Goal: Task Accomplishment & Management: Use online tool/utility

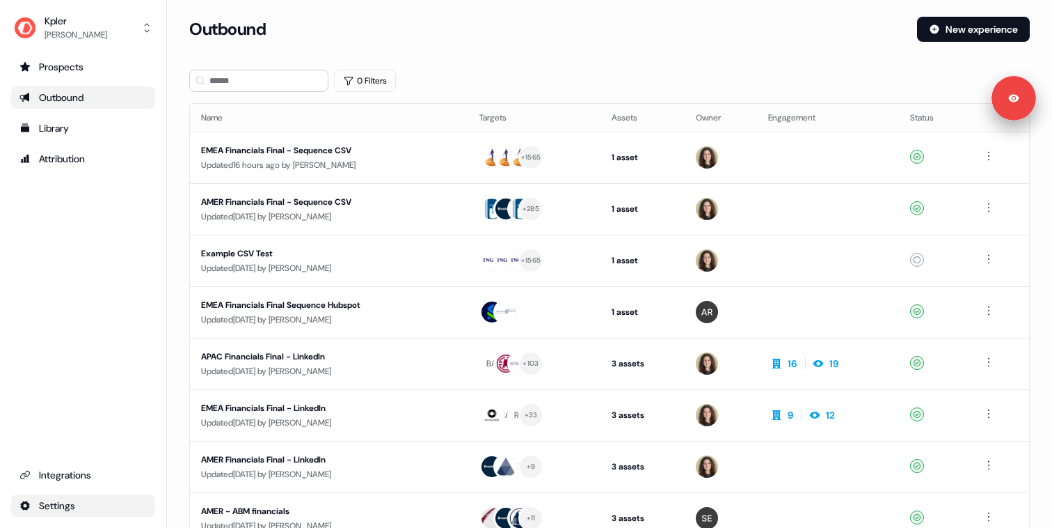
click at [83, 498] on html "For the best experience switch devices to a bigger screen. Go to [DOMAIN_NAME] …" at bounding box center [526, 264] width 1052 height 528
click at [222, 463] on div "Team" at bounding box center [219, 458] width 111 height 22
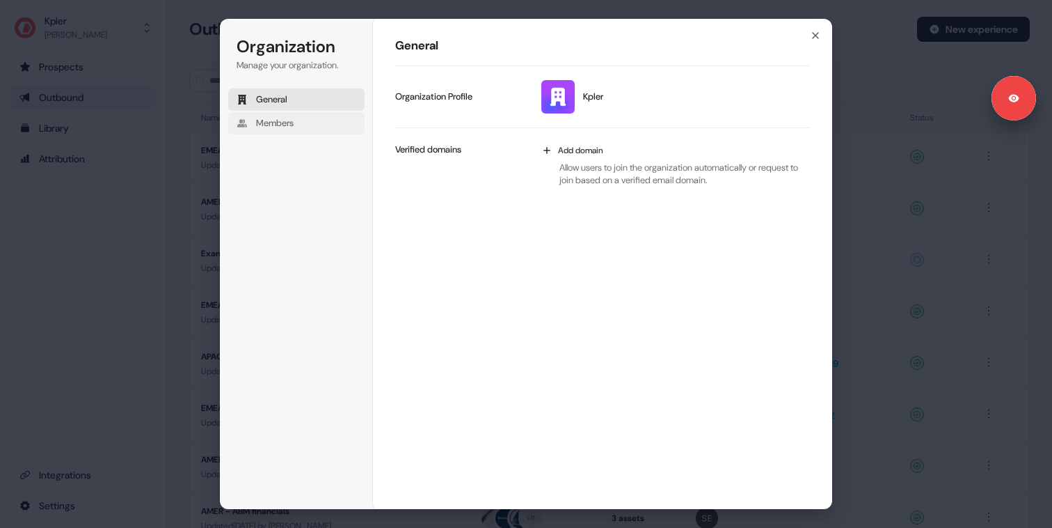
click at [280, 127] on span "Members" at bounding box center [275, 123] width 38 height 13
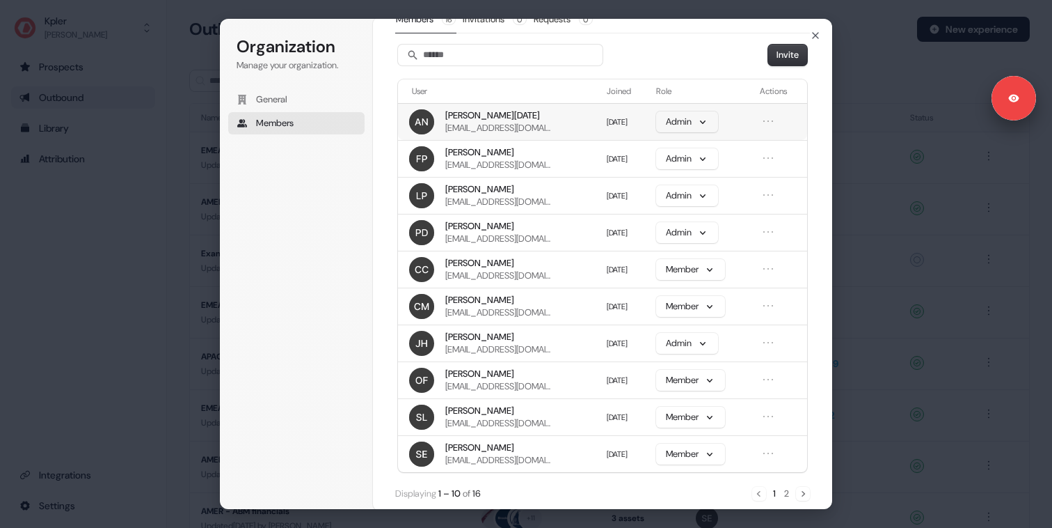
scroll to position [72, 0]
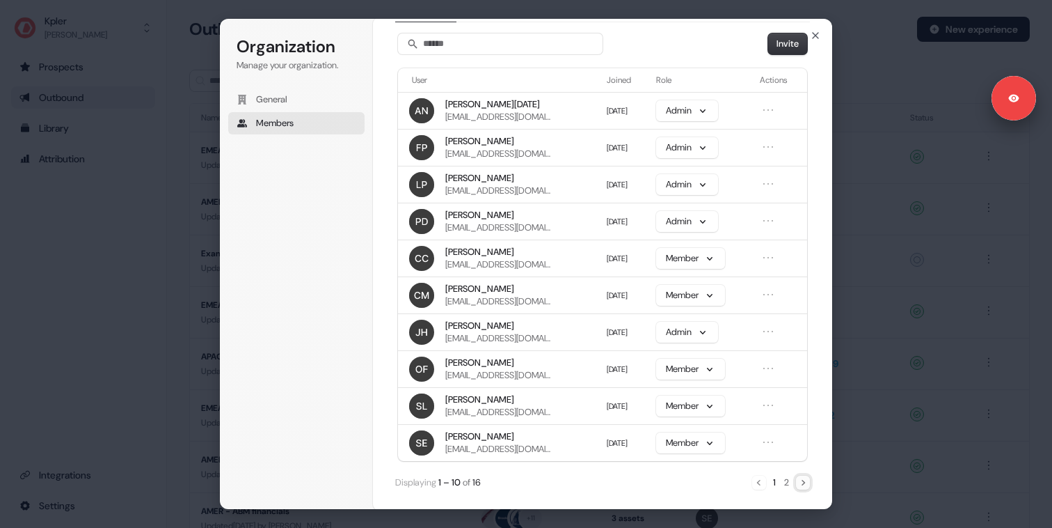
click at [801, 480] on icon "Next" at bounding box center [803, 482] width 11 height 11
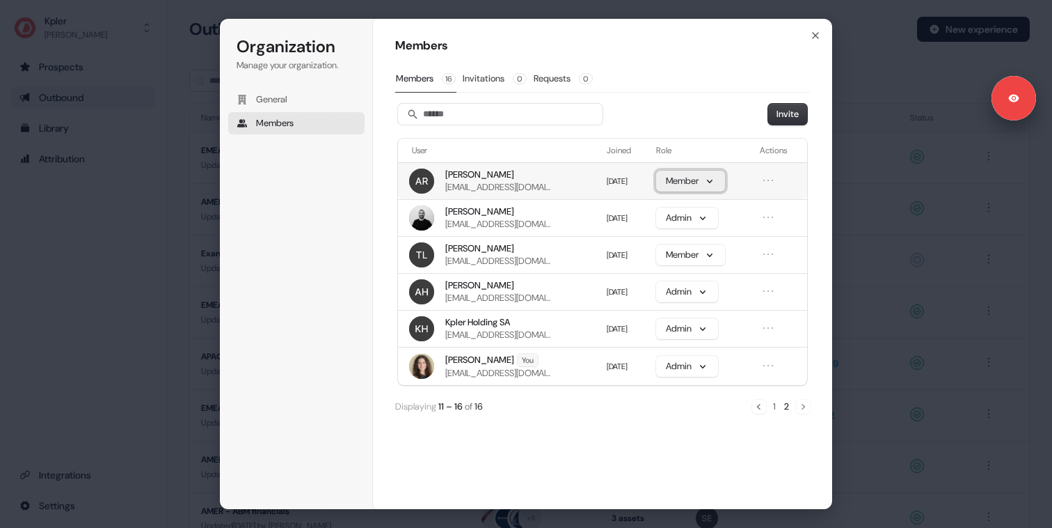
click at [714, 184] on button "Member" at bounding box center [690, 181] width 69 height 21
click at [687, 209] on p "Admin" at bounding box center [687, 211] width 26 height 13
click at [814, 37] on icon "button" at bounding box center [815, 35] width 11 height 11
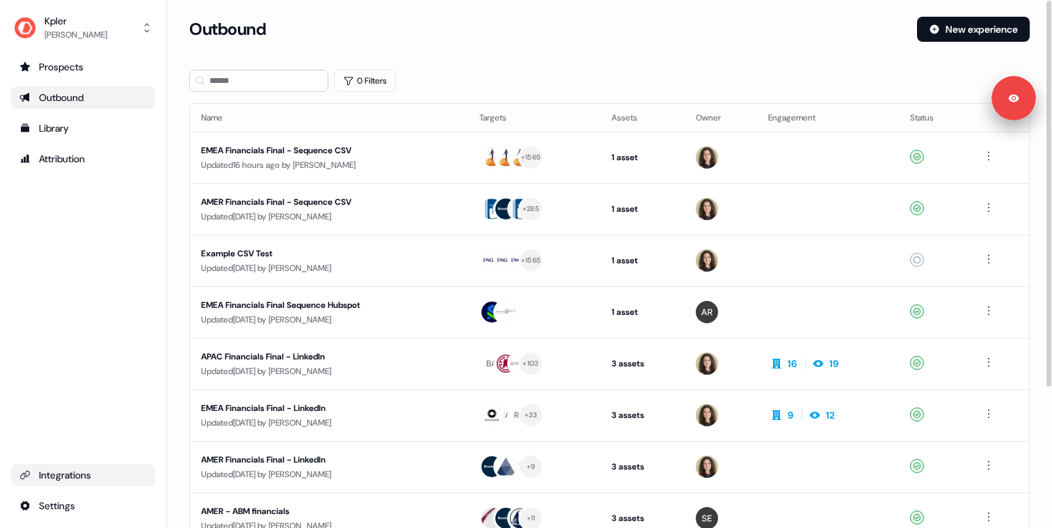
click at [75, 479] on div "Integrations" at bounding box center [82, 475] width 127 height 14
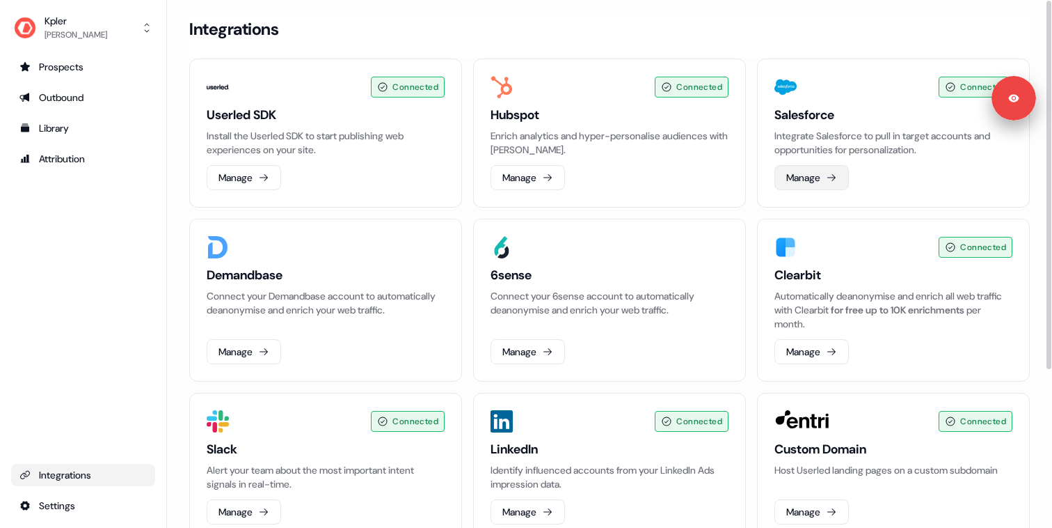
click at [801, 181] on button "Manage" at bounding box center [812, 177] width 74 height 25
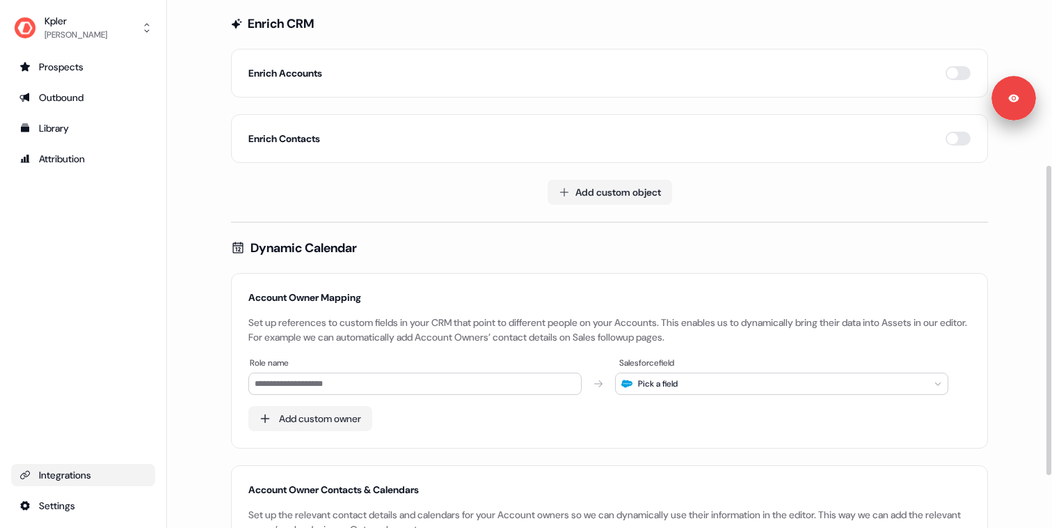
scroll to position [372, 0]
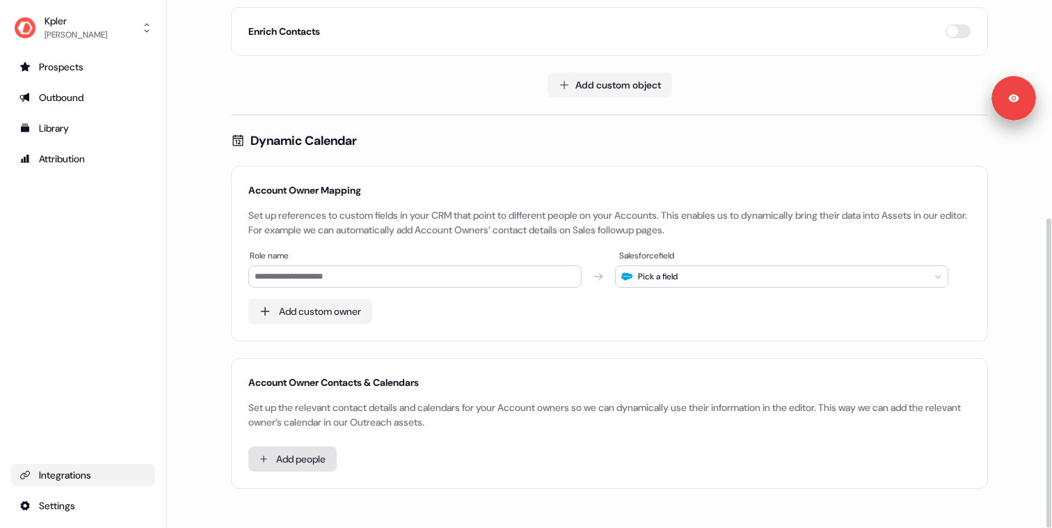
click at [309, 460] on html "For the best experience switch devices to a bigger screen. Go to [DOMAIN_NAME] …" at bounding box center [526, 264] width 1052 height 528
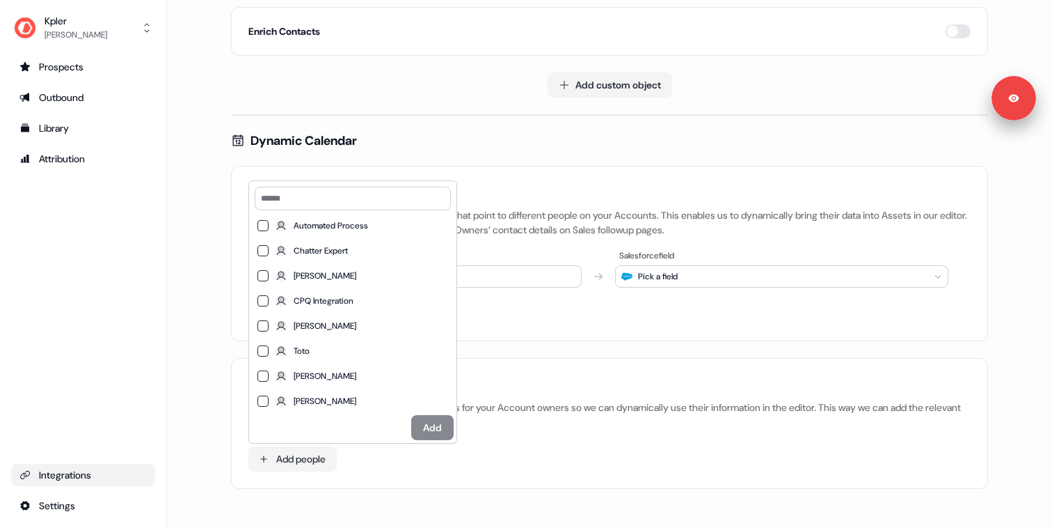
click at [216, 325] on html "For the best experience switch devices to a bigger screen. Go to [DOMAIN_NAME] …" at bounding box center [526, 264] width 1052 height 528
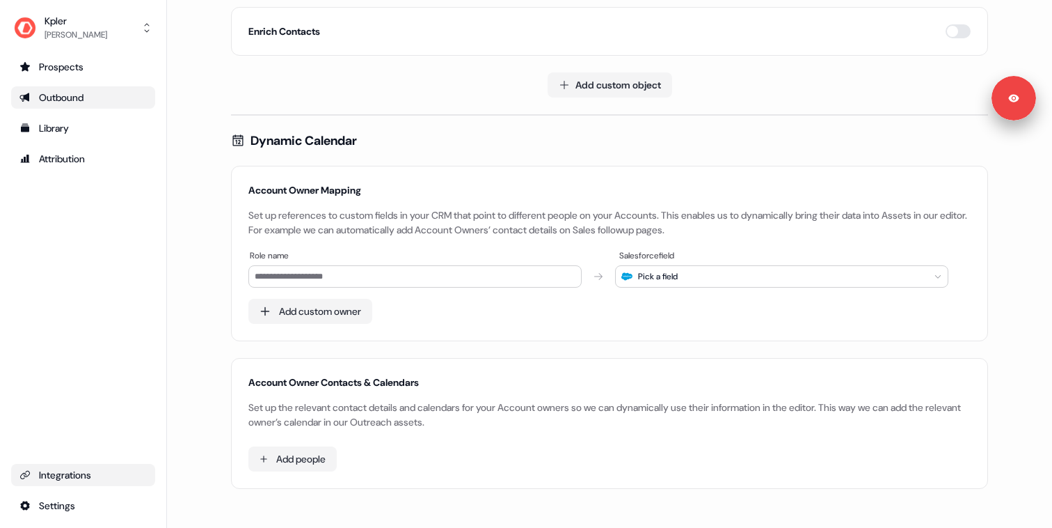
click at [88, 102] on div "Outbound" at bounding box center [82, 97] width 127 height 14
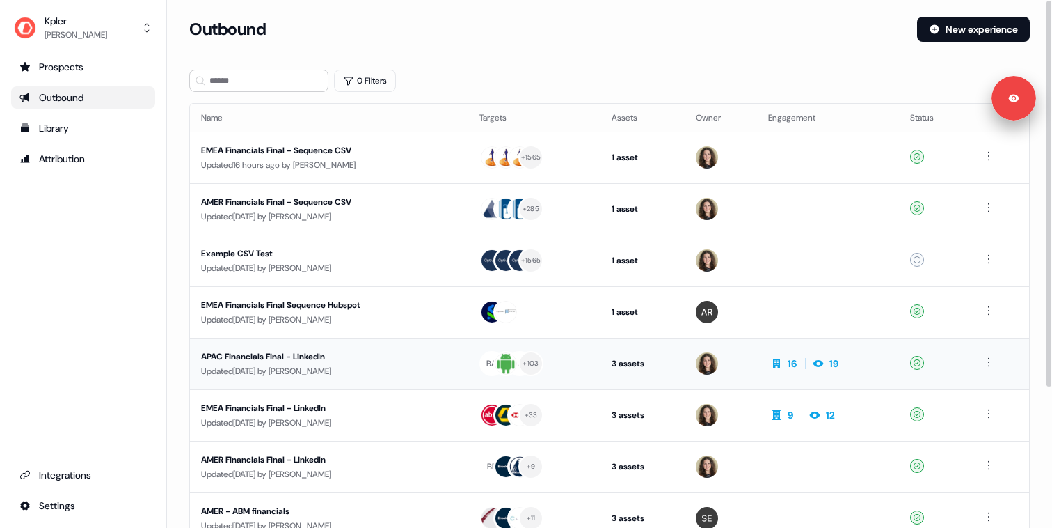
click at [366, 361] on div "APAC Financials Final - LinkedIn" at bounding box center [329, 356] width 256 height 14
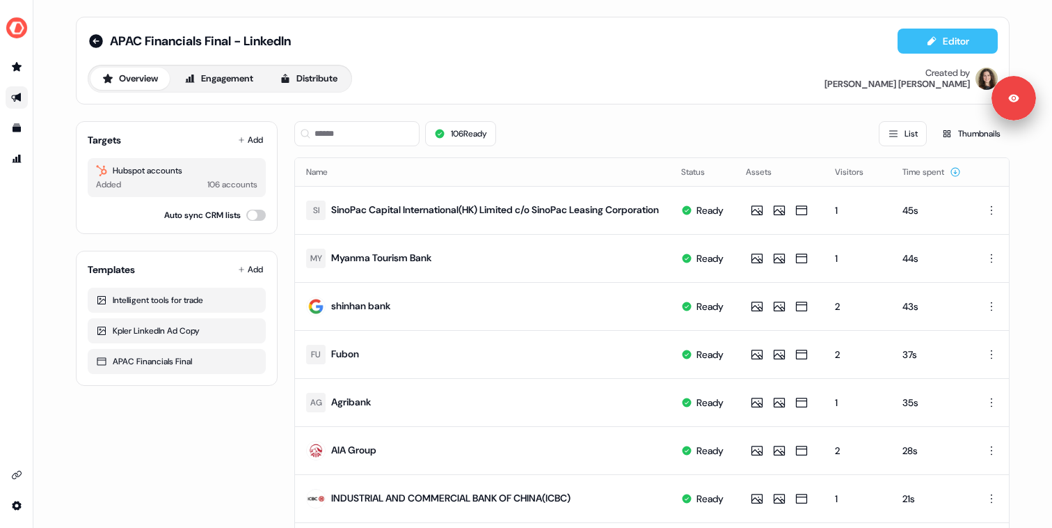
click at [909, 46] on button "Editor" at bounding box center [948, 41] width 100 height 25
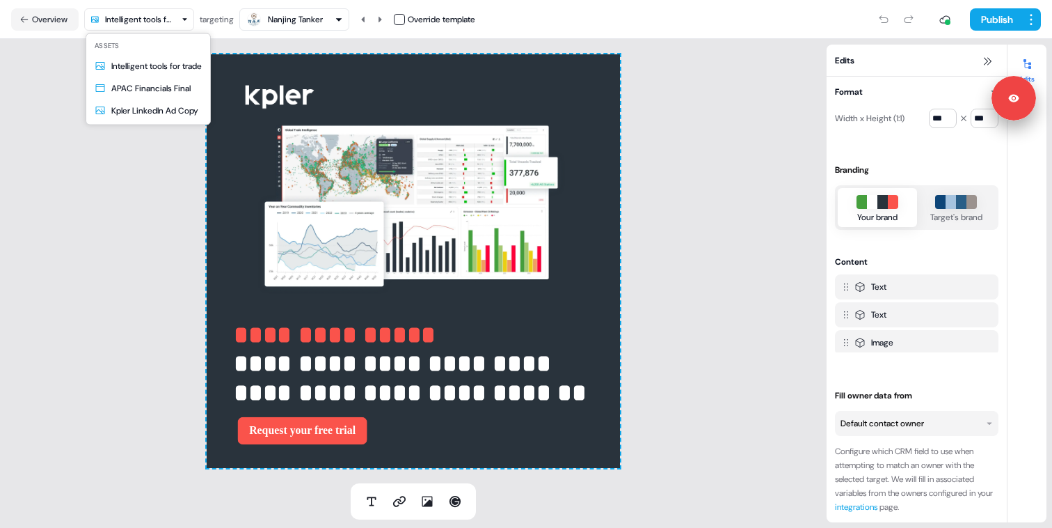
click at [171, 19] on html "**********" at bounding box center [526, 264] width 1052 height 528
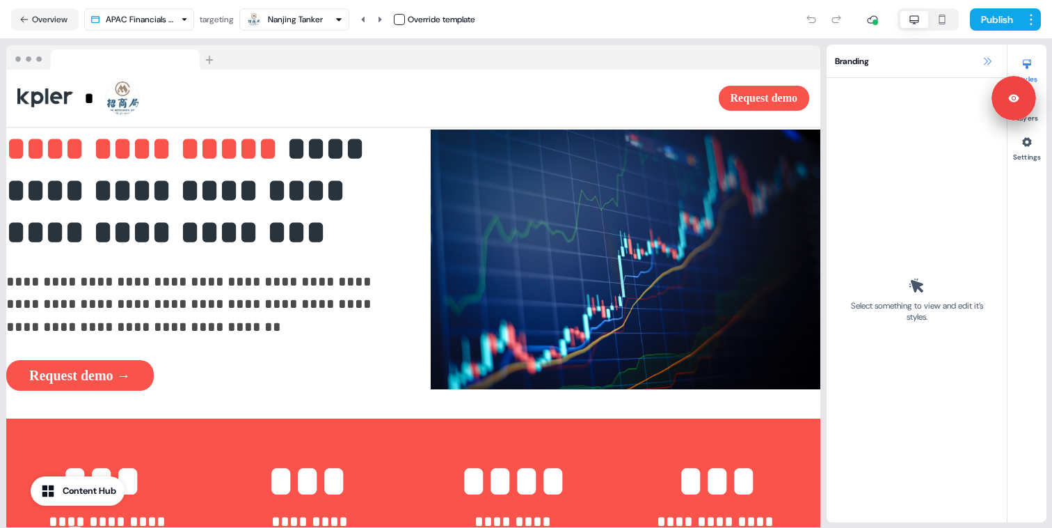
click at [988, 58] on icon at bounding box center [988, 61] width 8 height 8
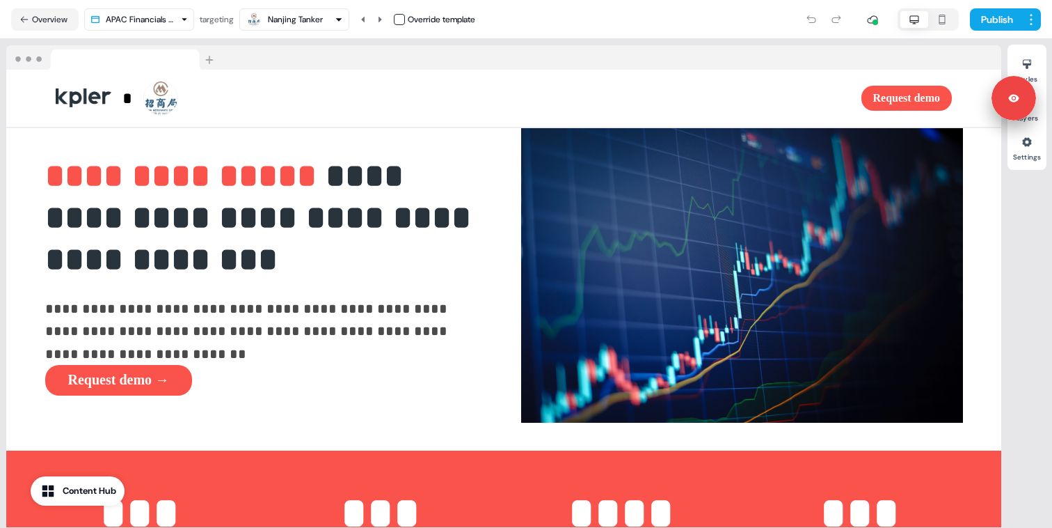
click at [988, 58] on div at bounding box center [503, 57] width 995 height 25
click at [937, 12] on button "button" at bounding box center [942, 19] width 28 height 17
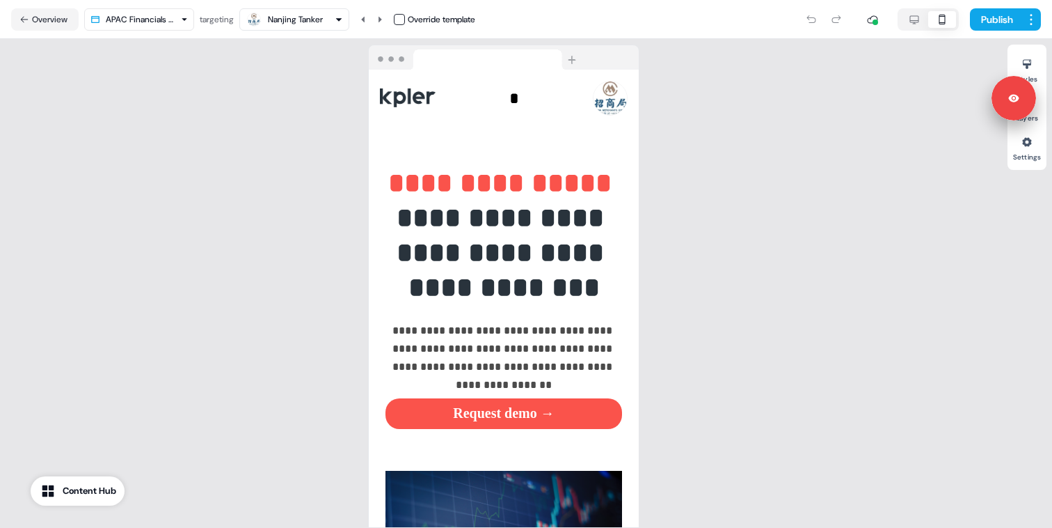
click at [910, 19] on icon "button" at bounding box center [914, 19] width 17 height 11
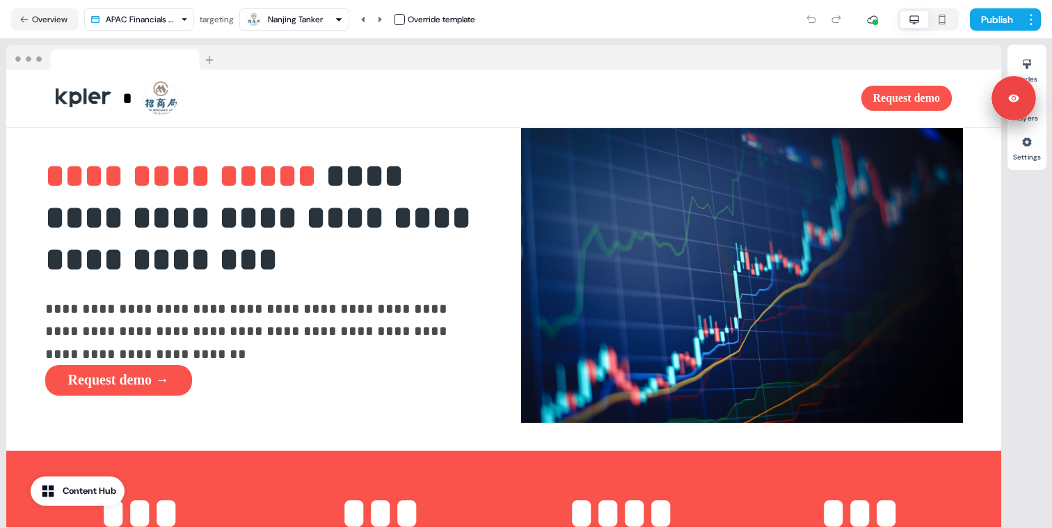
click at [942, 18] on icon "button" at bounding box center [942, 19] width 17 height 11
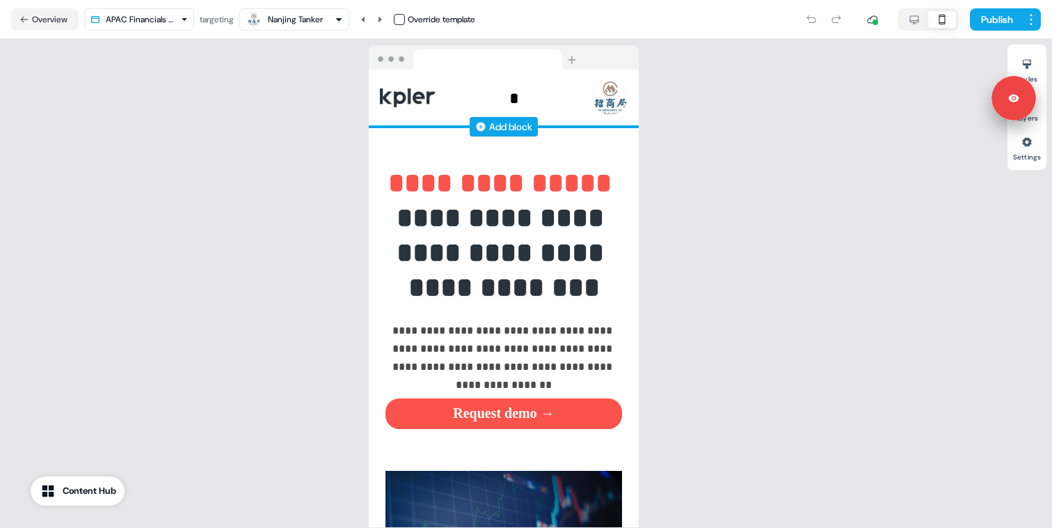
click at [482, 106] on div "* To pick up a draggable item, press the space bar. While dragging, use the arr…" at bounding box center [504, 98] width 270 height 57
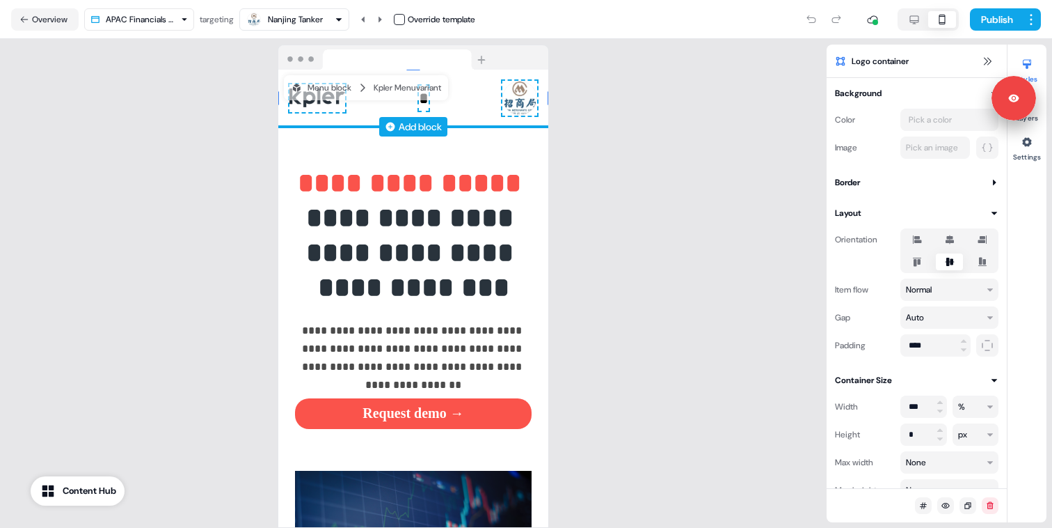
click at [479, 100] on div "* 0px 0px 0px 0px To pick up a draggable item, press the space bar. While dragg…" at bounding box center [413, 98] width 270 height 57
click at [470, 116] on div "* 0px 0px 0px 0px To pick up a draggable item, press the space bar. While dragg…" at bounding box center [413, 98] width 270 height 57
click at [478, 121] on div "Add block" at bounding box center [413, 127] width 270 height 14
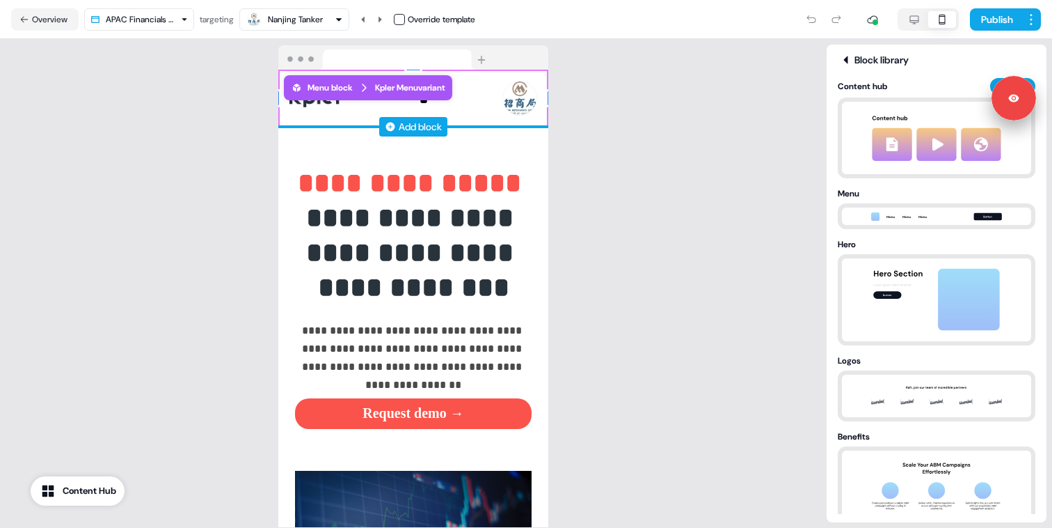
click at [482, 106] on div "* To pick up a draggable item, press the space bar. While dragging, use the arr…" at bounding box center [413, 98] width 270 height 57
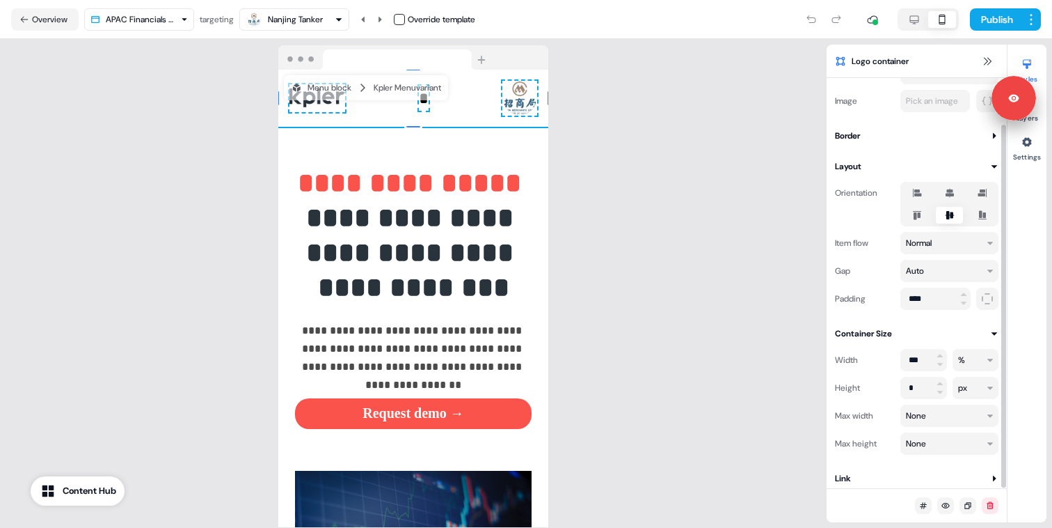
scroll to position [52, 0]
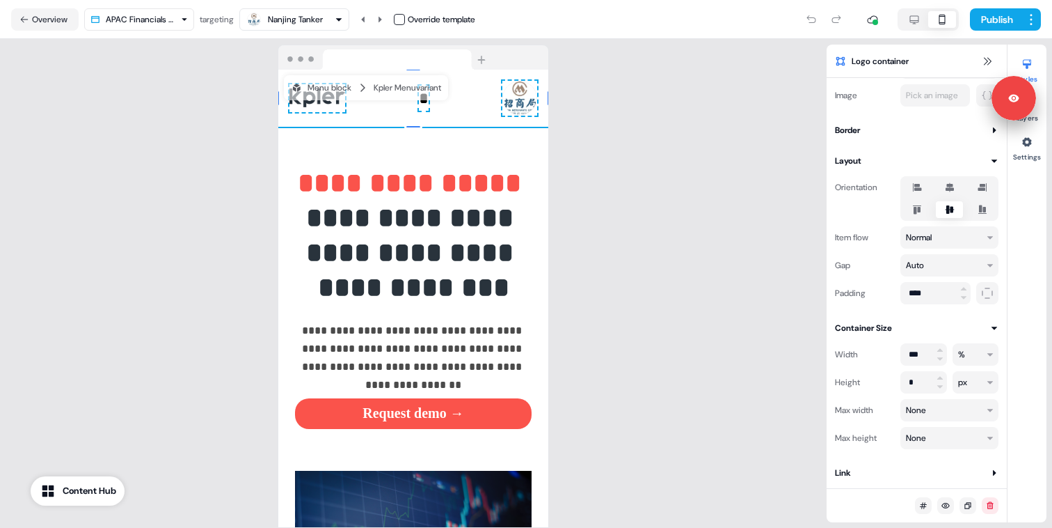
type input "***"
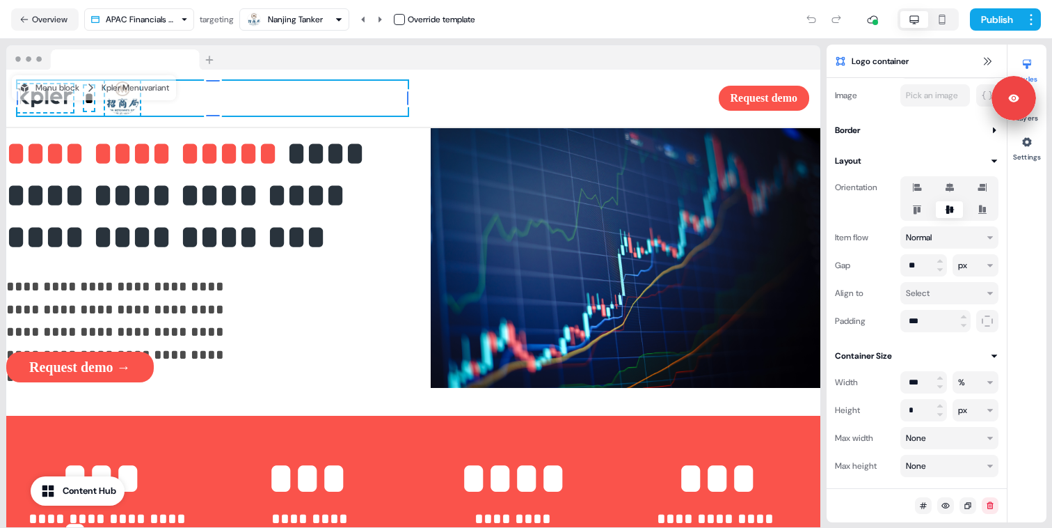
click at [916, 14] on icon "button" at bounding box center [914, 19] width 17 height 11
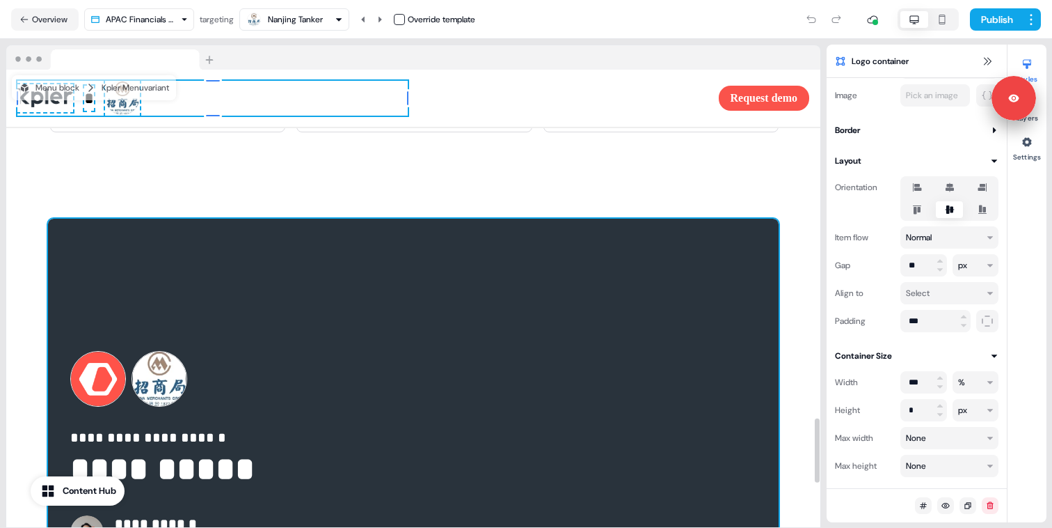
scroll to position [2559, 0]
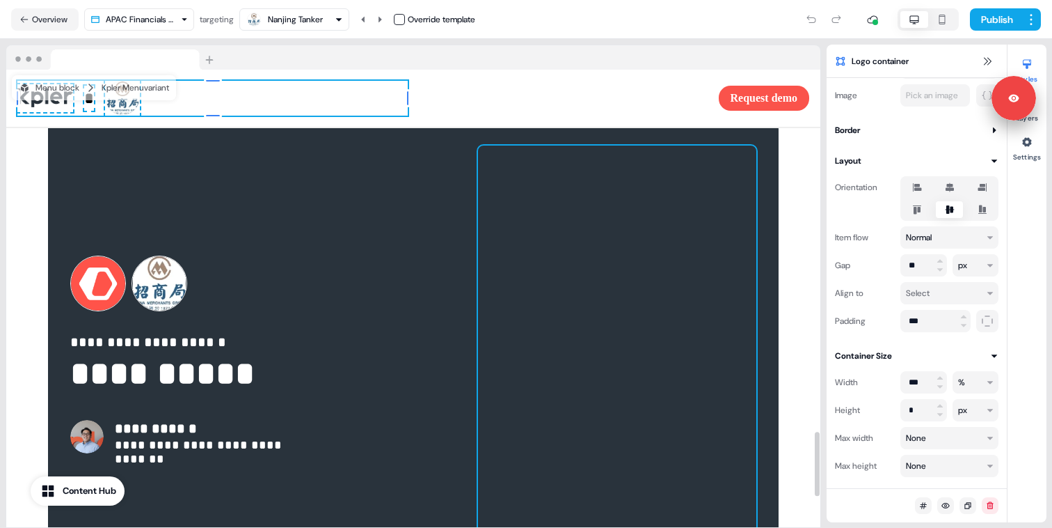
click at [563, 270] on div at bounding box center [617, 354] width 278 height 418
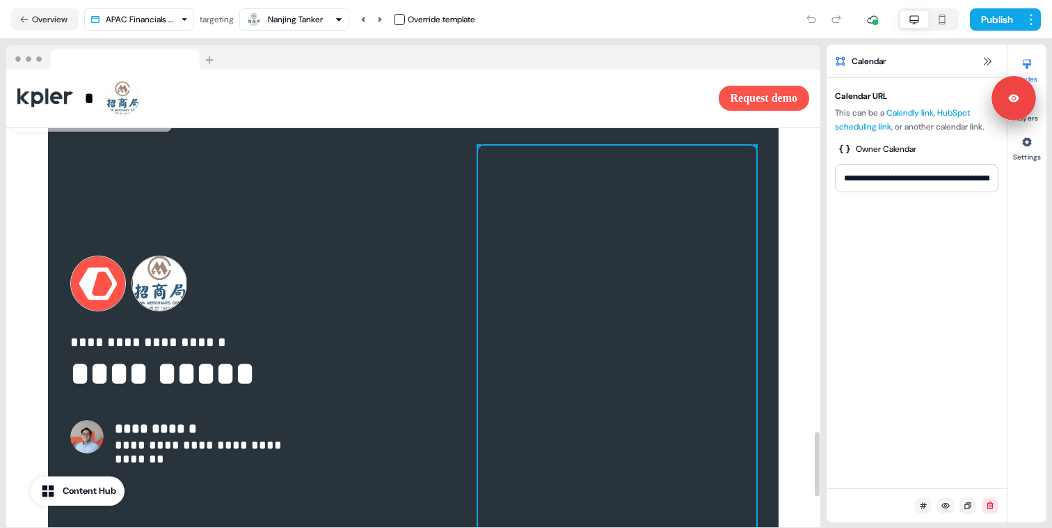
scroll to position [0, 0]
click at [907, 180] on input "**********" at bounding box center [917, 178] width 164 height 28
type input "**********"
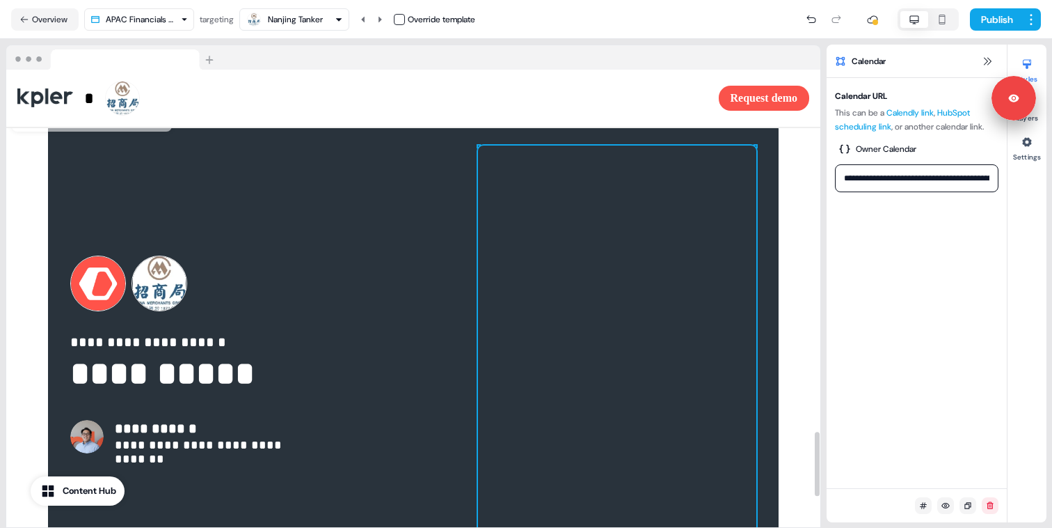
click at [566, 42] on div "**********" at bounding box center [413, 283] width 827 height 489
